Goal: Find specific page/section: Find specific page/section

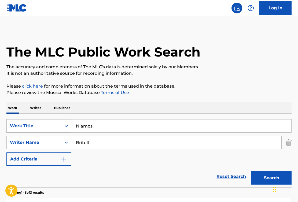
click at [56, 129] on div "SearchWithCriteriac62d7538-f8c1-4fda-8a8d-133f4ffcf521 Work Title Niamos!" at bounding box center [148, 125] width 285 height 13
drag, startPoint x: 131, startPoint y: 126, endPoint x: 59, endPoint y: 124, distance: 72.5
click at [59, 124] on div "SearchWithCriteriac62d7538-f8c1-4fda-8a8d-133f4ffcf521 Work Title Niamos!Like a…" at bounding box center [148, 125] width 285 height 13
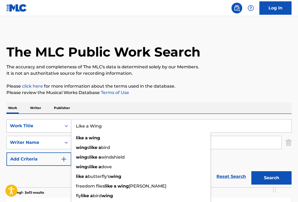
type input "Like a Wing"
click at [151, 106] on div "Work Writer Publisher" at bounding box center [148, 108] width 285 height 11
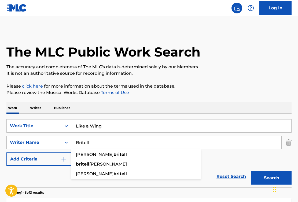
drag, startPoint x: 95, startPoint y: 146, endPoint x: 62, endPoint y: 144, distance: 32.8
click at [62, 144] on div "SearchWithCriteriae51b391f-713f-447b-b261-1f551caa5490 Writer Name [PERSON_NAME…" at bounding box center [148, 142] width 285 height 13
paste input "[PERSON_NAME]"
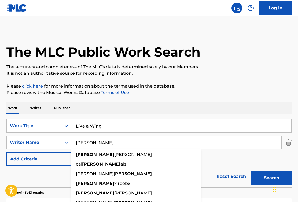
type input "[PERSON_NAME]"
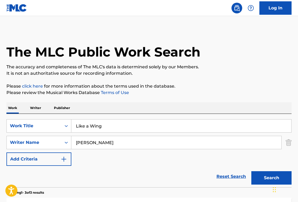
click at [263, 176] on button "Search" at bounding box center [272, 178] width 40 height 13
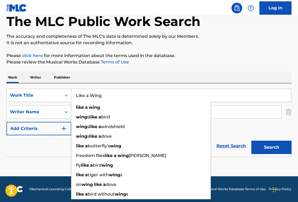
paste input "Fingertips"
drag, startPoint x: 110, startPoint y: 99, endPoint x: 72, endPoint y: 96, distance: 38.2
click at [72, 96] on input "Like a Wing" at bounding box center [181, 95] width 220 height 13
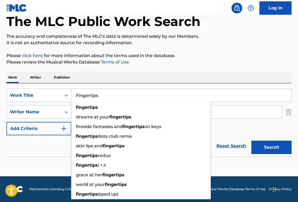
type input "Fingertips"
click at [40, 156] on div "Reset Search Search" at bounding box center [148, 146] width 285 height 21
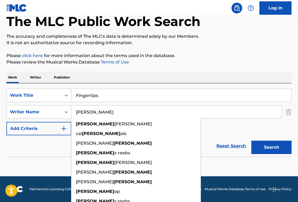
paste input "[PERSON_NAME]"
drag, startPoint x: 104, startPoint y: 114, endPoint x: 73, endPoint y: 112, distance: 31.0
click at [73, 112] on input "[PERSON_NAME]" at bounding box center [176, 112] width 210 height 13
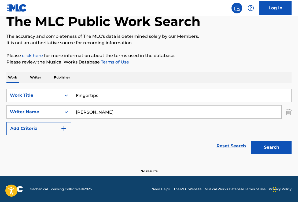
click at [260, 148] on button "Search" at bounding box center [272, 147] width 40 height 13
click at [253, 108] on input "[PERSON_NAME]" at bounding box center [176, 112] width 210 height 13
click at [253, 109] on input "[PERSON_NAME]" at bounding box center [176, 112] width 210 height 13
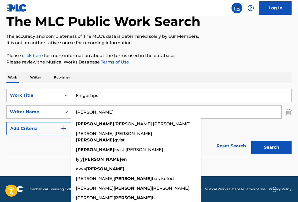
click at [253, 109] on input "[PERSON_NAME]" at bounding box center [176, 112] width 210 height 13
paste input "[PERSON_NAME]"
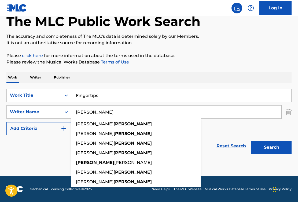
type input "[PERSON_NAME]"
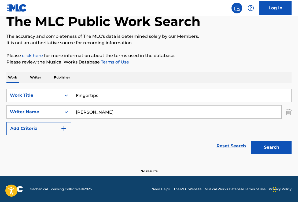
click at [276, 143] on button "Search" at bounding box center [272, 147] width 40 height 13
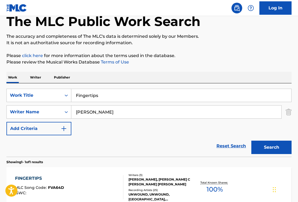
click at [120, 184] on div at bounding box center [121, 188] width 4 height 24
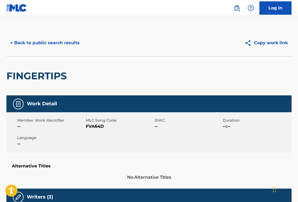
click at [94, 128] on span "FVA64D" at bounding box center [119, 127] width 67 height 6
copy span "FVA64D"
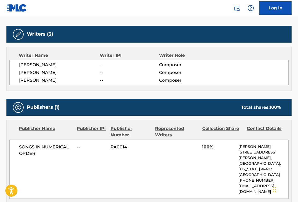
scroll to position [175, 0]
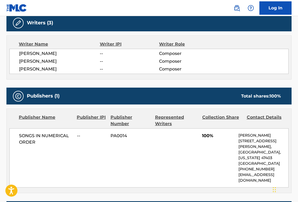
drag, startPoint x: 69, startPoint y: 62, endPoint x: 16, endPoint y: 60, distance: 53.7
click at [16, 60] on div "[PERSON_NAME] -- Composer [PERSON_NAME] -- Composer [PERSON_NAME] -- Composer" at bounding box center [149, 61] width 280 height 25
copy span "[PERSON_NAME]"
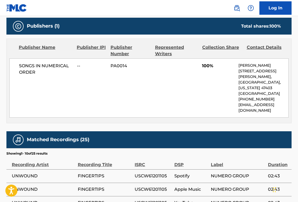
scroll to position [257, 0]
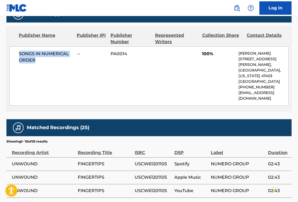
drag, startPoint x: 35, startPoint y: 62, endPoint x: 18, endPoint y: 54, distance: 19.2
click at [18, 54] on div "SONGS IN NUMERICAL ORDER -- PA0014 100% [PERSON_NAME] [STREET_ADDRESS][PERSON_N…" at bounding box center [149, 75] width 280 height 59
copy span "SONGS IN NUMERICAL ORDER"
